Goal: Task Accomplishment & Management: Manage account settings

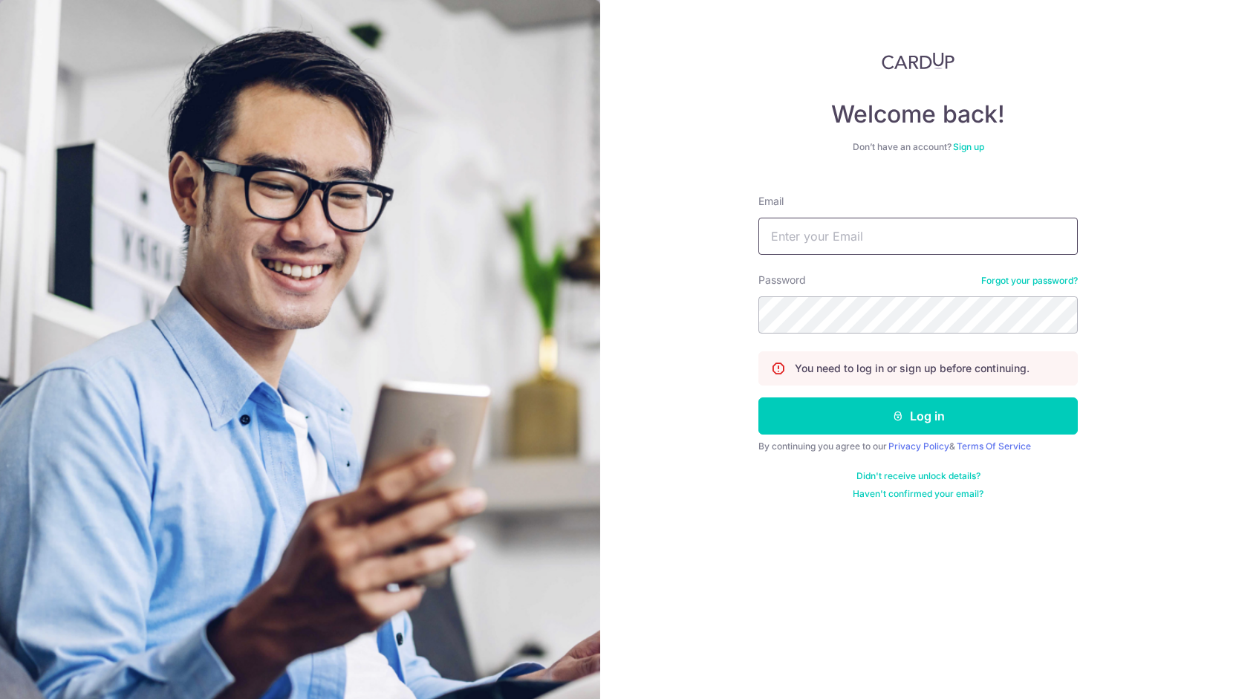
drag, startPoint x: 914, startPoint y: 230, endPoint x: 903, endPoint y: 245, distance: 19.2
click at [912, 230] on input "Email" at bounding box center [917, 236] width 319 height 37
type input "[EMAIL_ADDRESS][DOMAIN_NAME]"
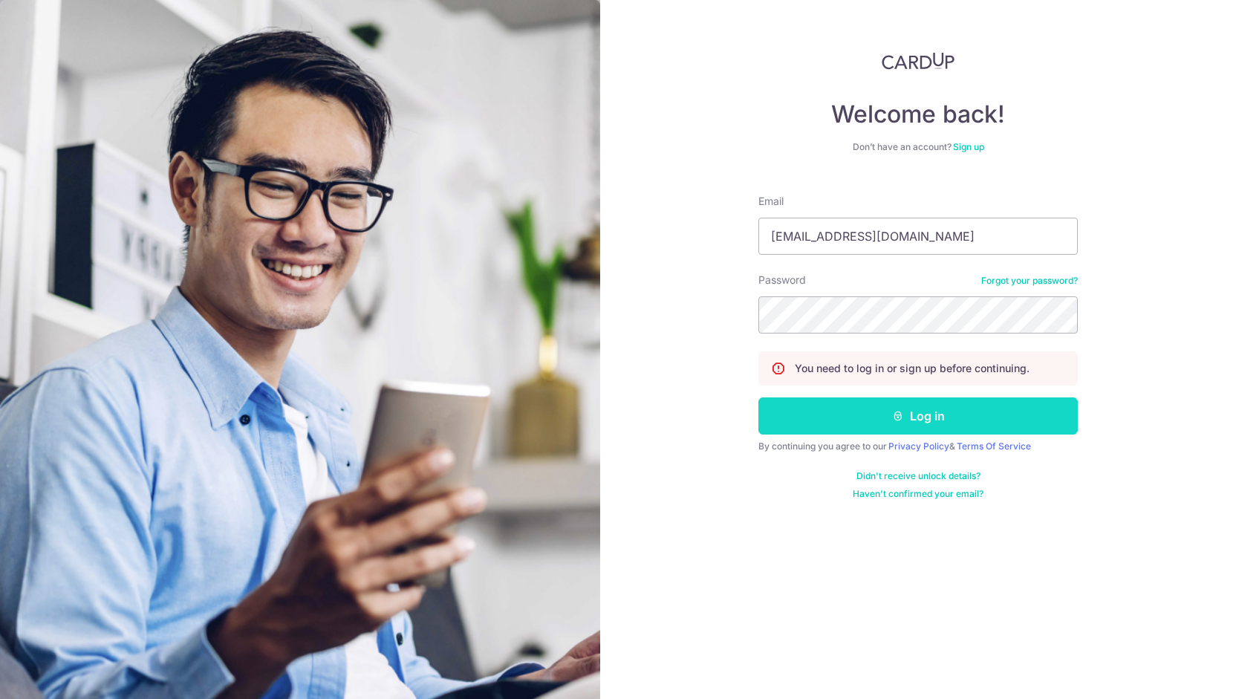
click at [849, 417] on button "Log in" at bounding box center [917, 415] width 319 height 37
